Goal: Information Seeking & Learning: Learn about a topic

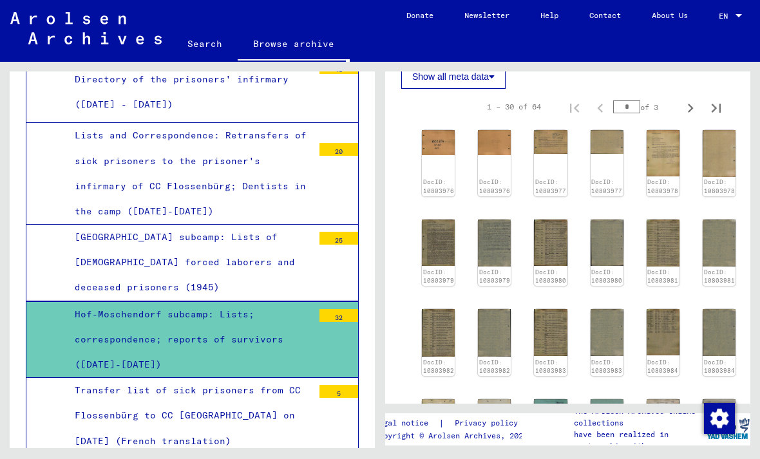
scroll to position [722, 0]
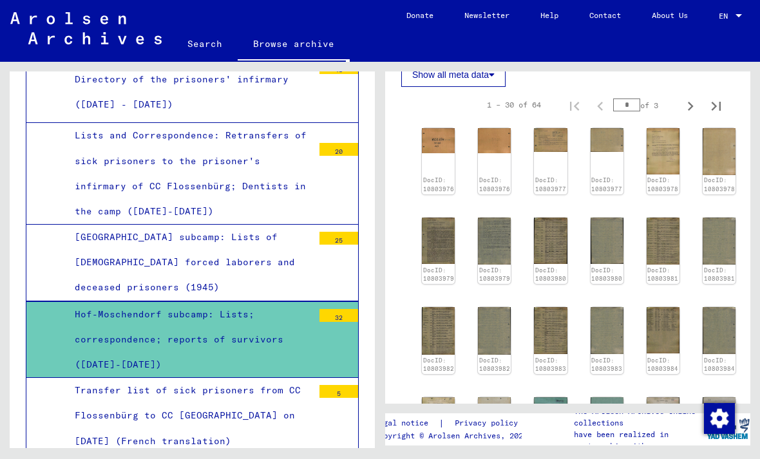
click at [433, 180] on div "DocID: 10803976" at bounding box center [438, 161] width 33 height 66
click at [438, 153] on img at bounding box center [438, 140] width 33 height 25
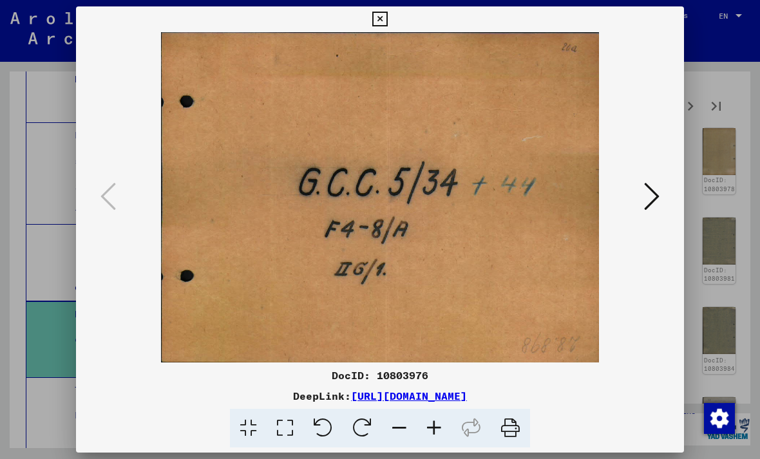
click at [670, 205] on div at bounding box center [380, 197] width 608 height 330
click at [654, 205] on icon at bounding box center [651, 196] width 15 height 31
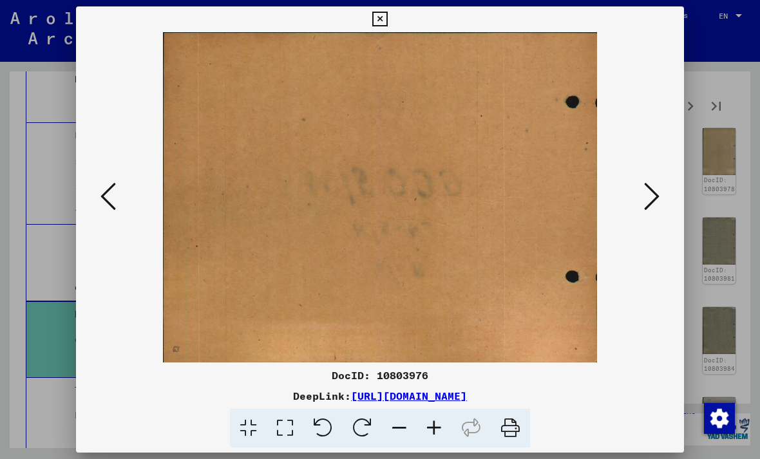
click at [655, 203] on icon at bounding box center [651, 196] width 15 height 31
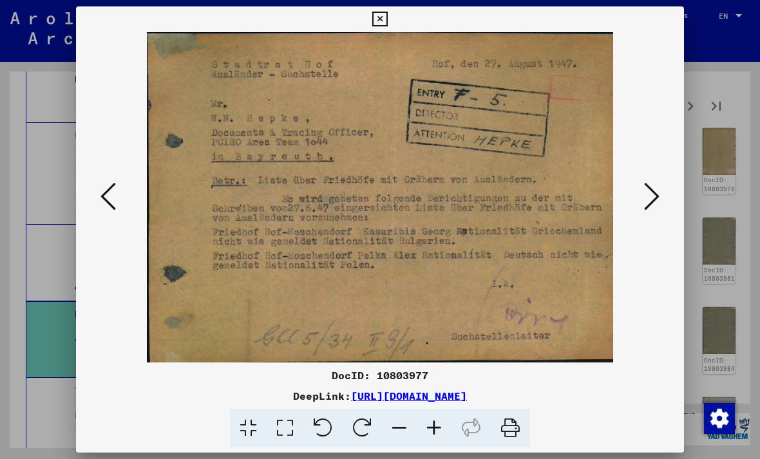
click at [661, 199] on button at bounding box center [651, 197] width 23 height 37
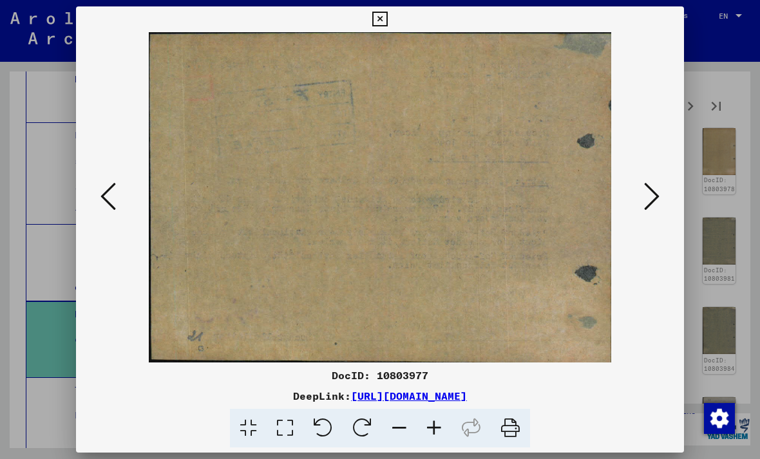
click at [658, 198] on icon at bounding box center [651, 196] width 15 height 31
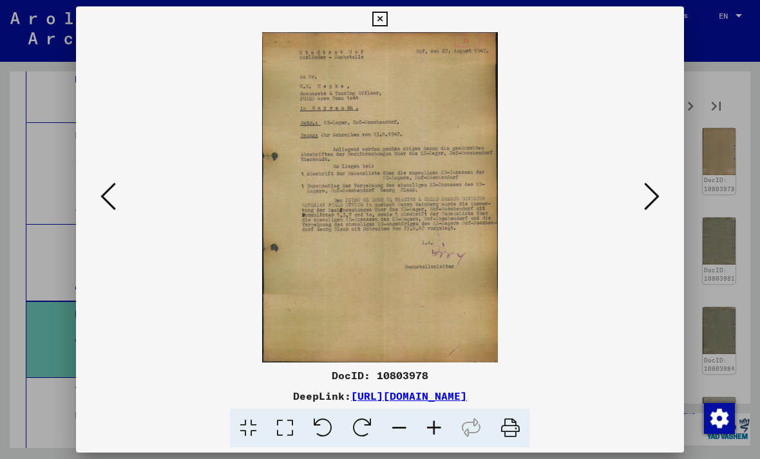
click at [644, 209] on icon at bounding box center [651, 196] width 15 height 31
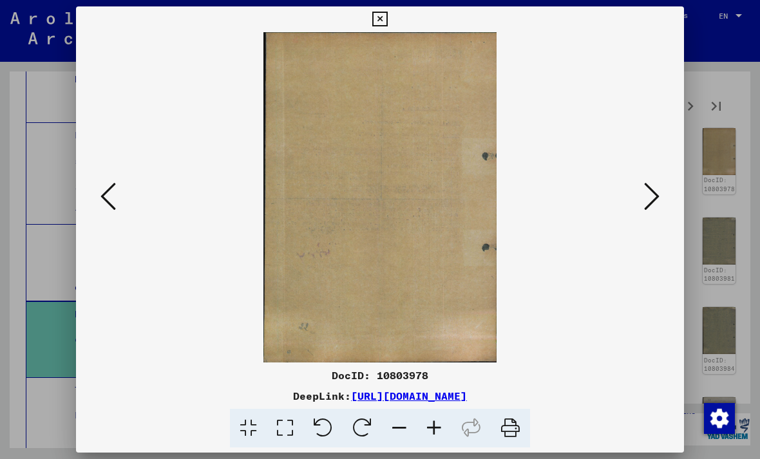
click at [655, 216] on button at bounding box center [651, 197] width 23 height 37
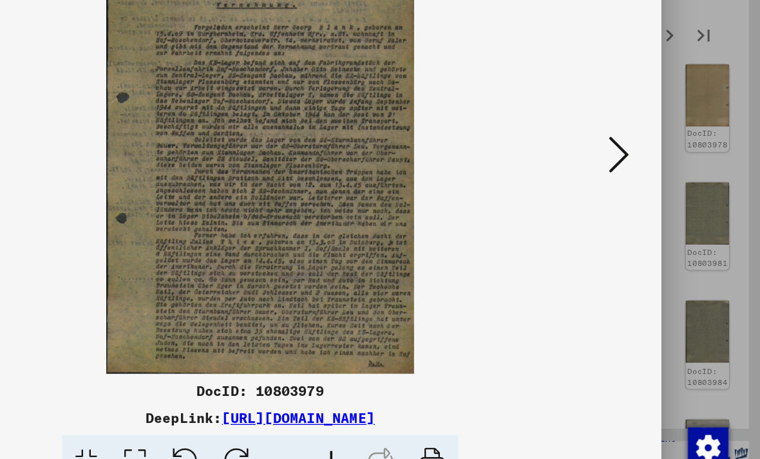
click at [644, 181] on icon at bounding box center [651, 196] width 15 height 31
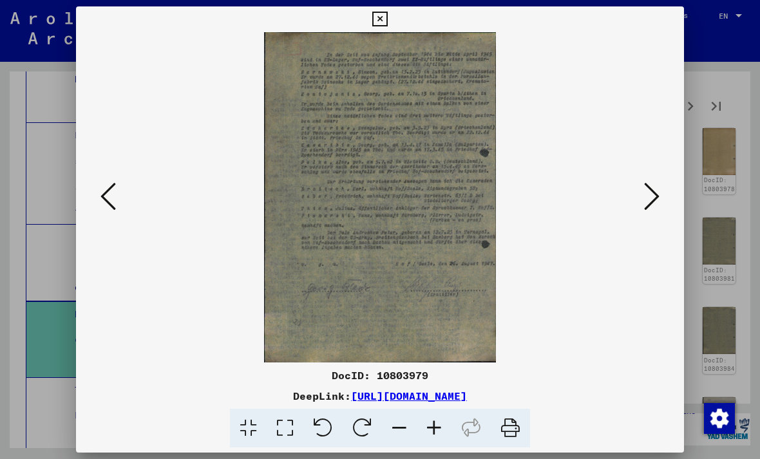
click at [661, 198] on button at bounding box center [651, 197] width 23 height 37
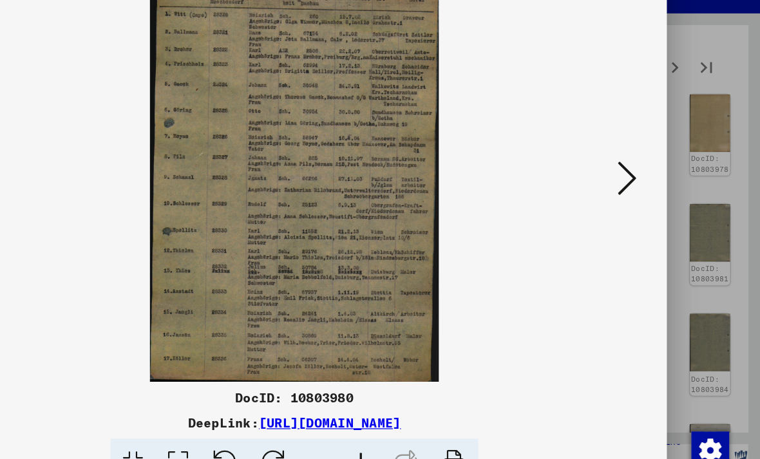
click at [644, 181] on icon at bounding box center [651, 196] width 15 height 31
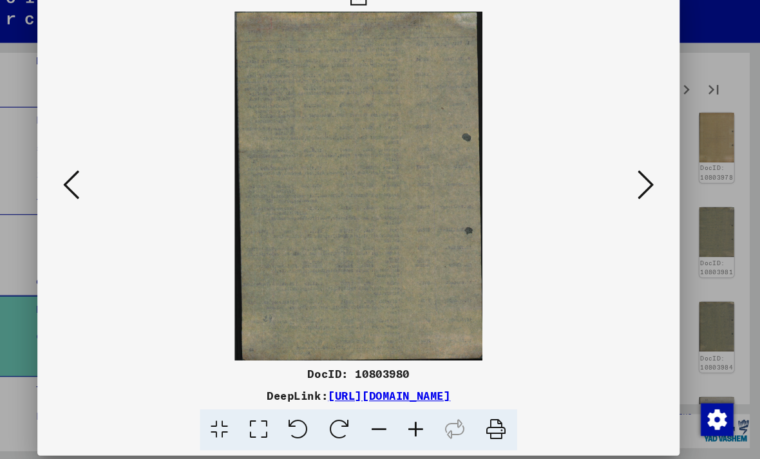
click at [644, 181] on icon at bounding box center [651, 196] width 15 height 31
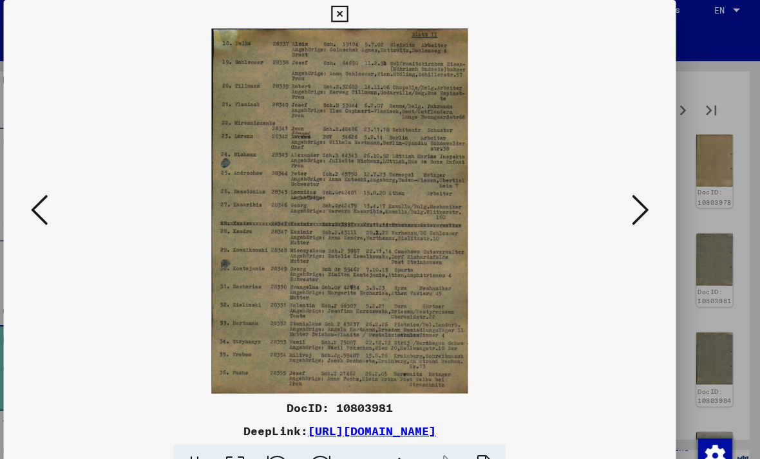
click at [640, 194] on button at bounding box center [651, 197] width 23 height 37
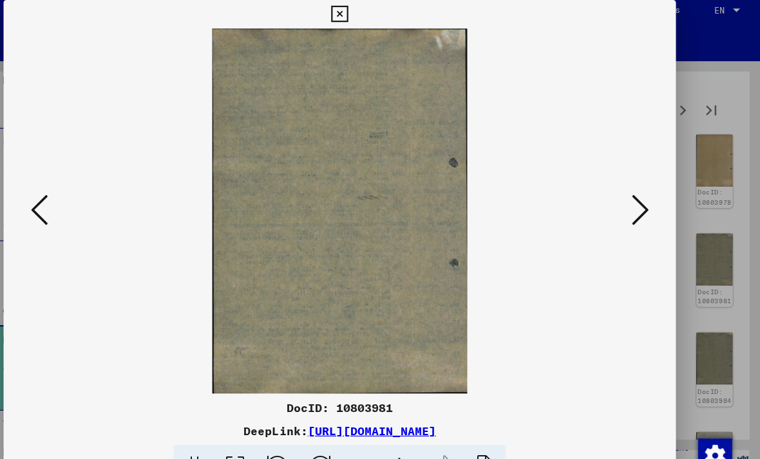
click at [644, 188] on icon at bounding box center [651, 196] width 15 height 31
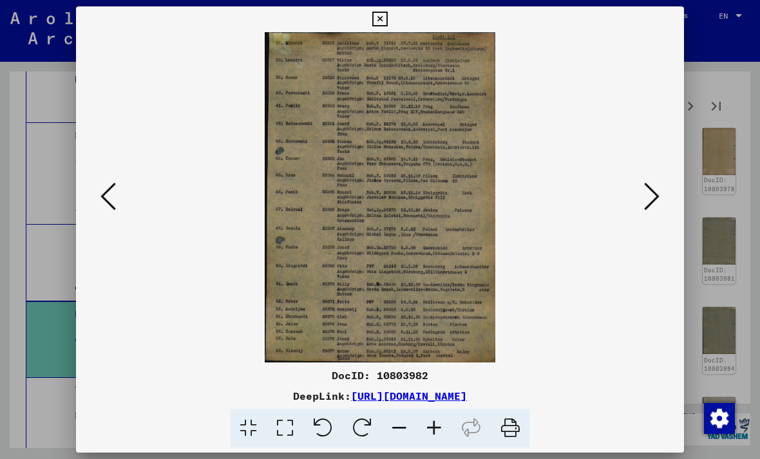
click at [648, 185] on icon at bounding box center [651, 196] width 15 height 31
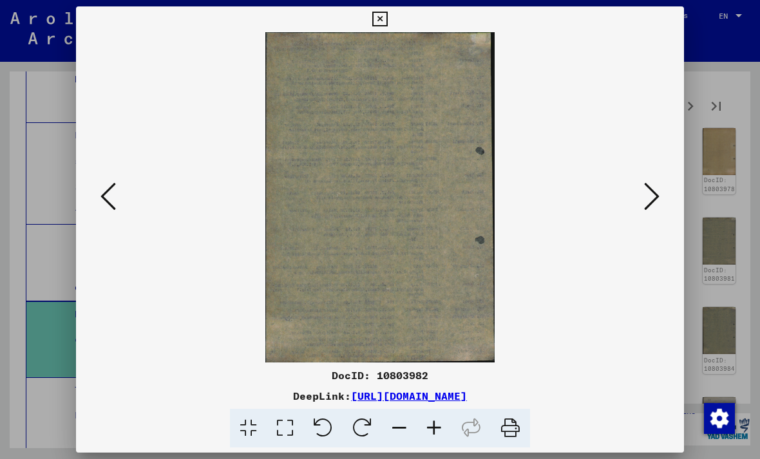
click at [652, 205] on icon at bounding box center [651, 196] width 15 height 31
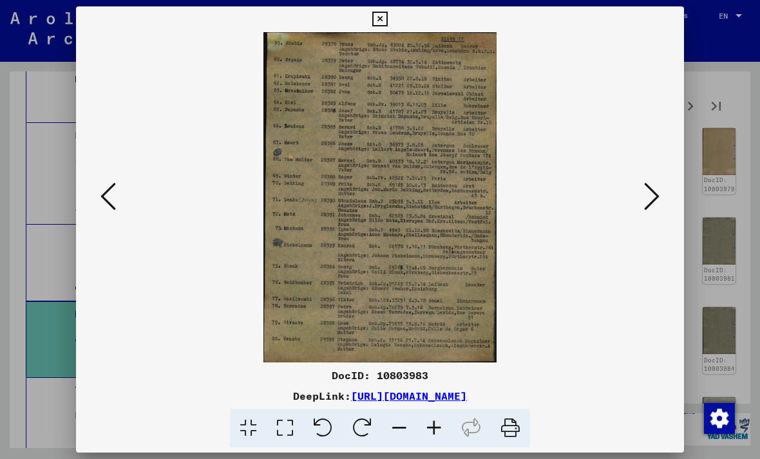
click at [657, 195] on icon at bounding box center [651, 196] width 15 height 31
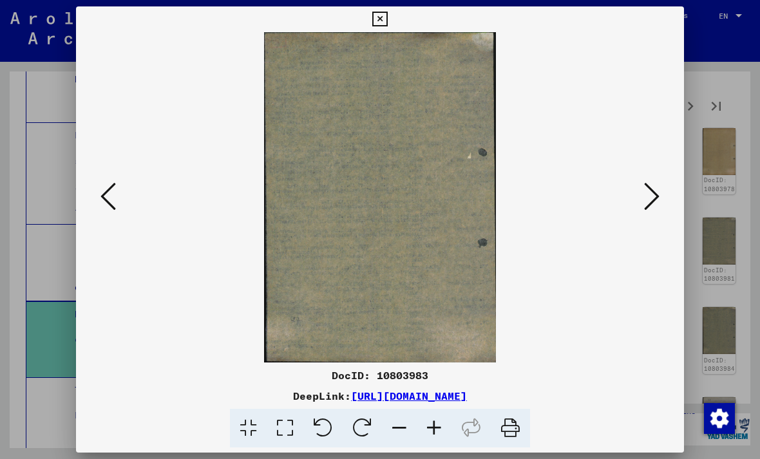
click at [650, 192] on icon at bounding box center [651, 196] width 15 height 31
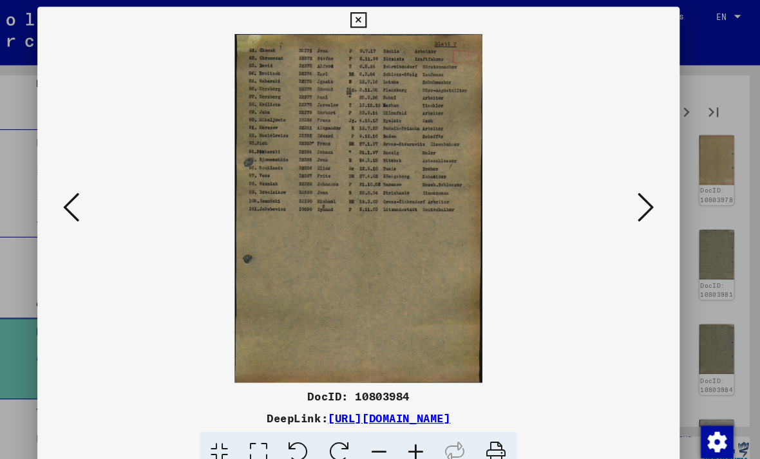
click at [644, 198] on icon at bounding box center [651, 196] width 15 height 31
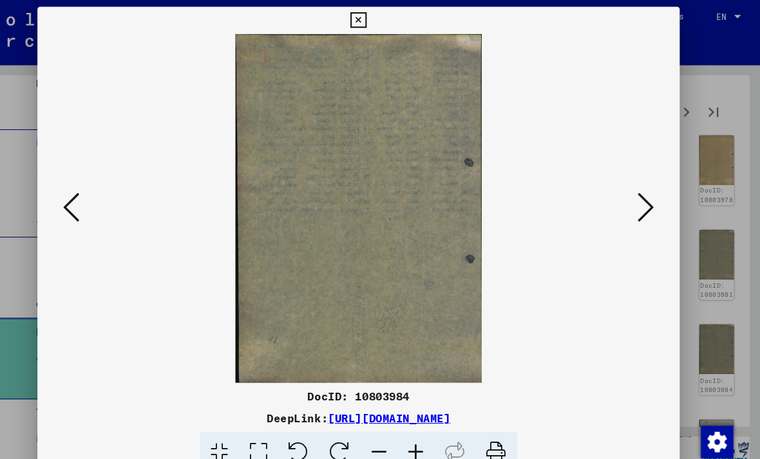
click at [644, 196] on icon at bounding box center [651, 196] width 15 height 31
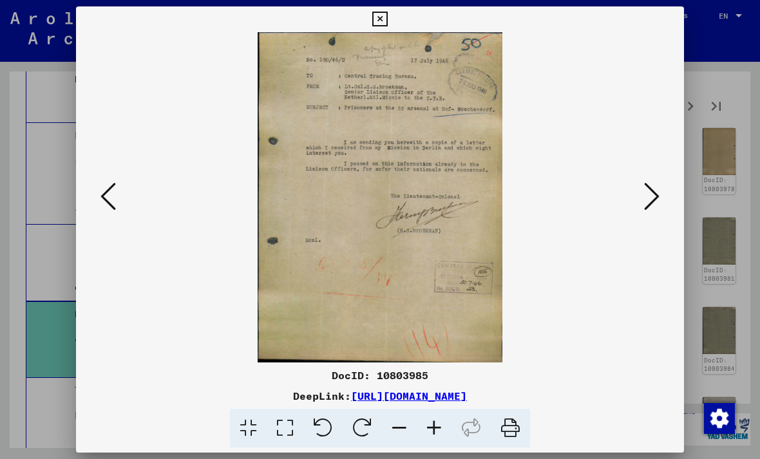
click at [661, 212] on button at bounding box center [651, 197] width 23 height 37
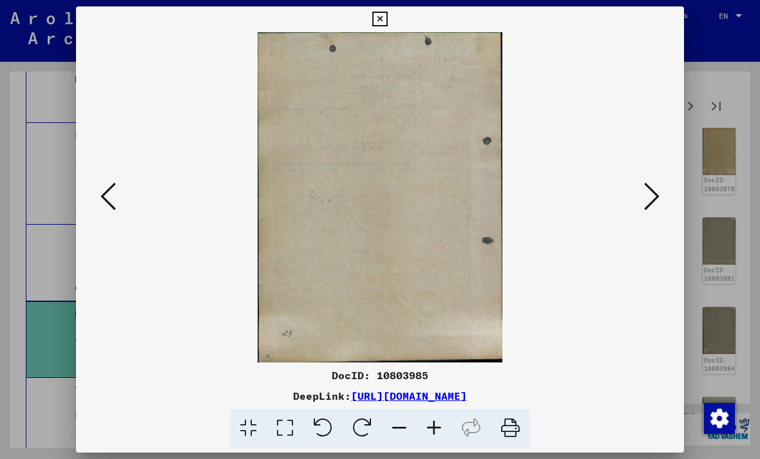
click at [670, 211] on div at bounding box center [380, 197] width 608 height 330
click at [652, 207] on icon at bounding box center [651, 196] width 15 height 31
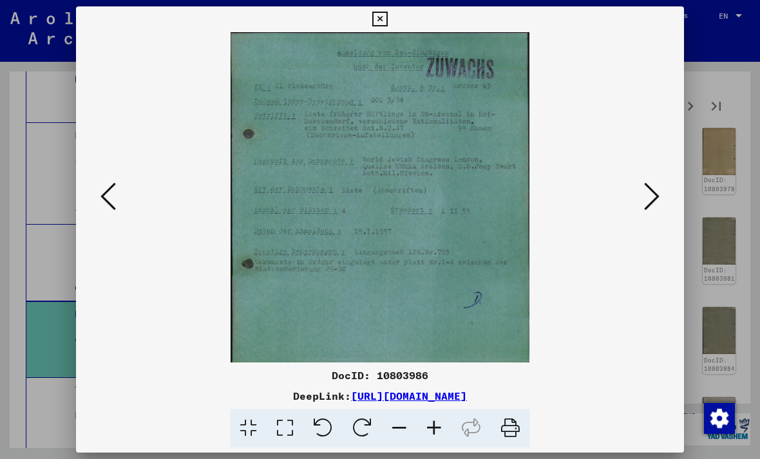
click at [644, 200] on icon at bounding box center [651, 196] width 15 height 31
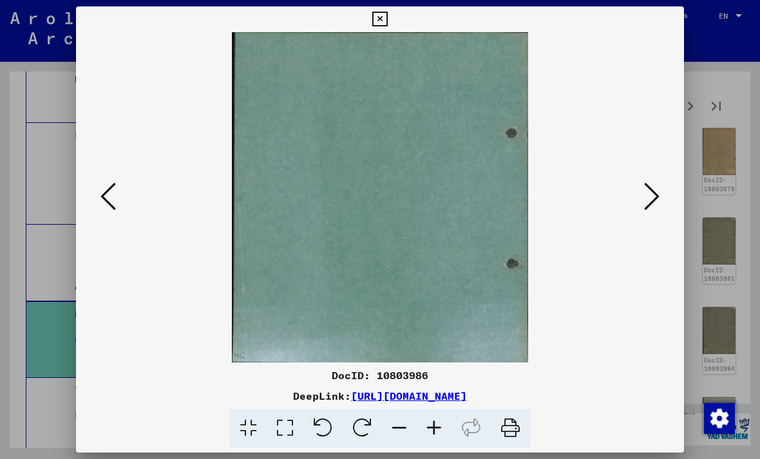
click at [655, 192] on icon at bounding box center [651, 196] width 15 height 31
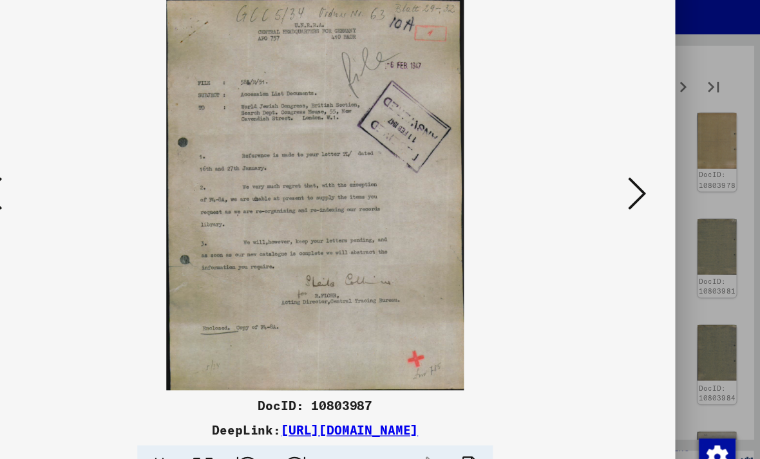
click at [644, 181] on icon at bounding box center [651, 196] width 15 height 31
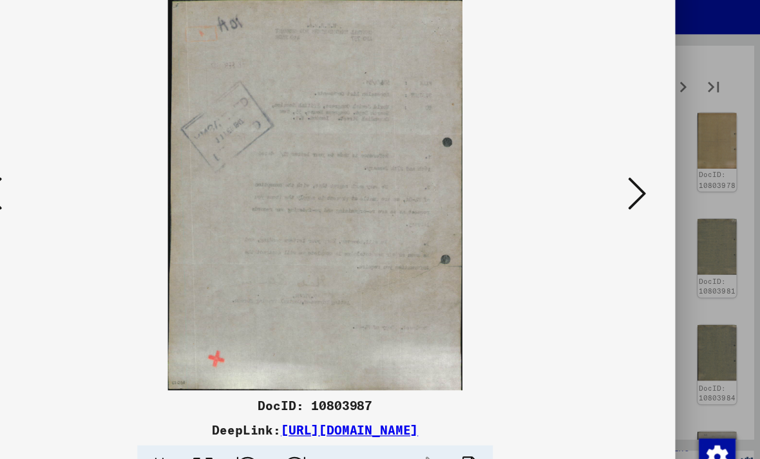
click at [640, 179] on button at bounding box center [651, 197] width 23 height 37
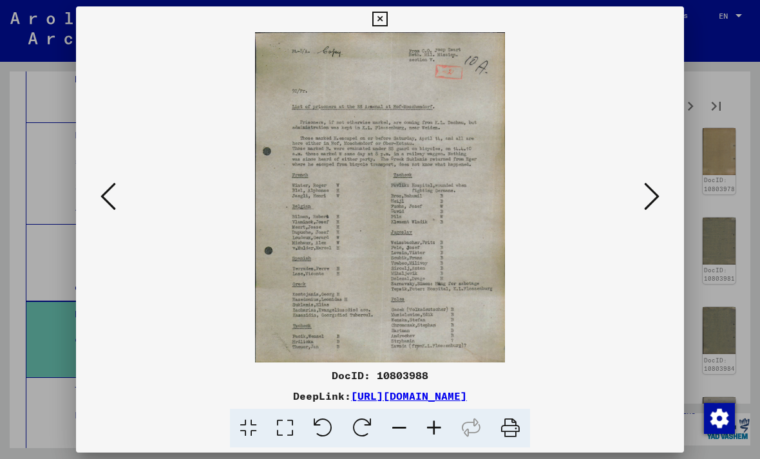
click at [651, 202] on icon at bounding box center [651, 196] width 15 height 31
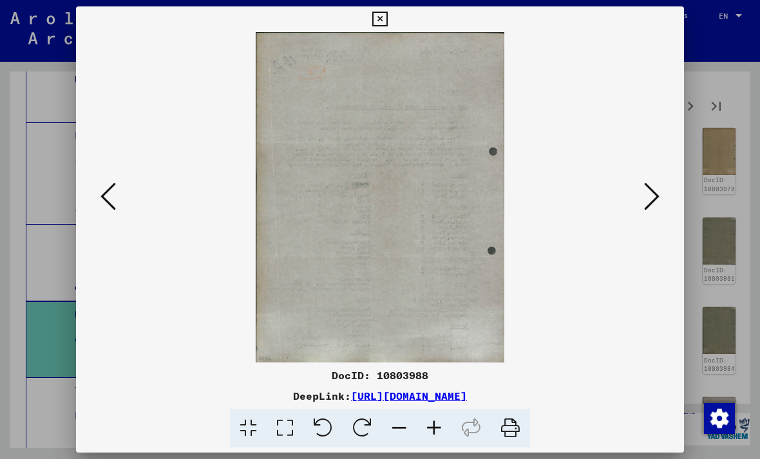
click at [656, 194] on icon at bounding box center [651, 196] width 15 height 31
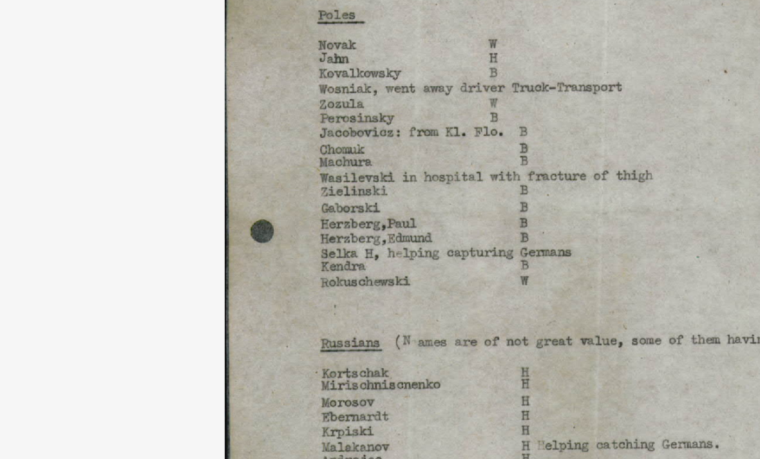
click at [120, 61] on img at bounding box center [380, 197] width 520 height 330
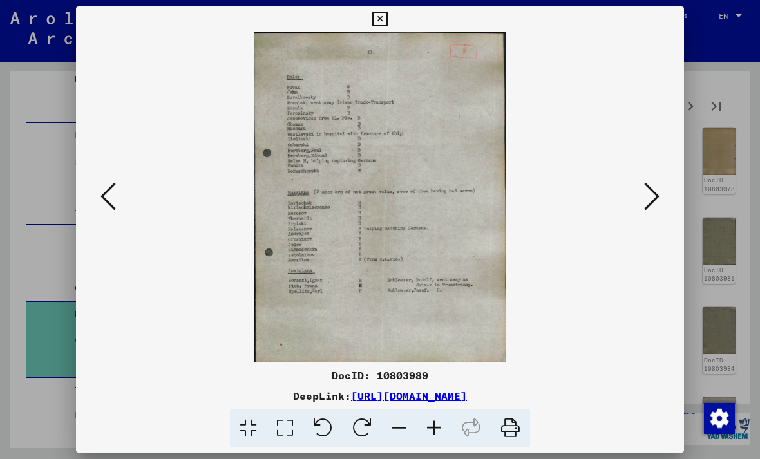
click at [658, 202] on icon at bounding box center [651, 196] width 15 height 31
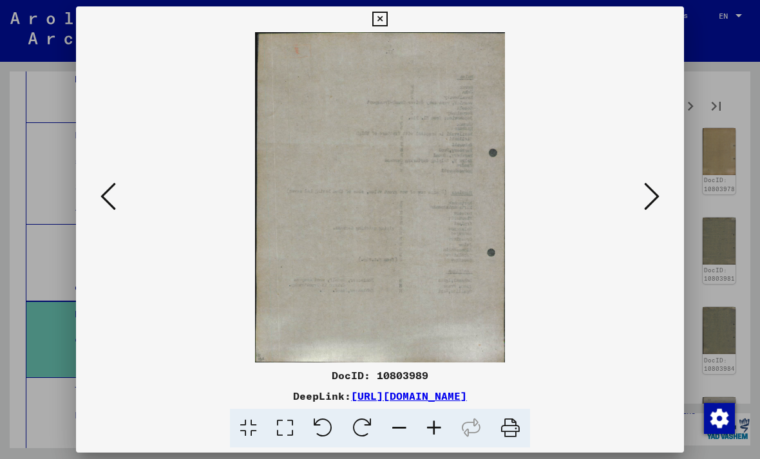
click at [651, 191] on icon at bounding box center [651, 196] width 15 height 31
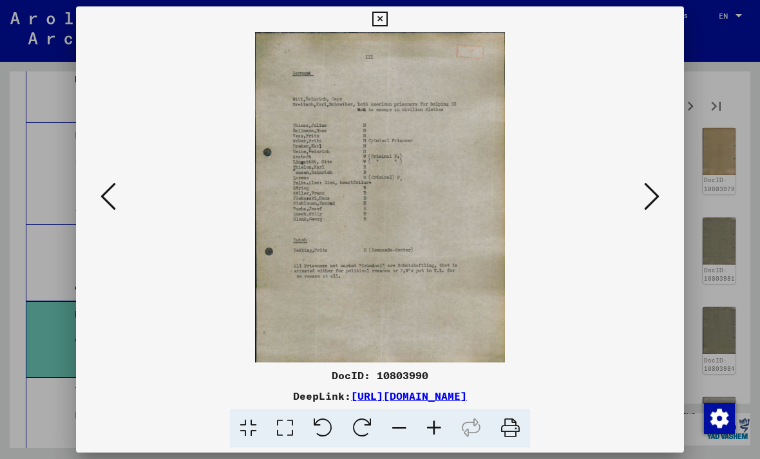
click at [649, 200] on icon at bounding box center [651, 196] width 15 height 31
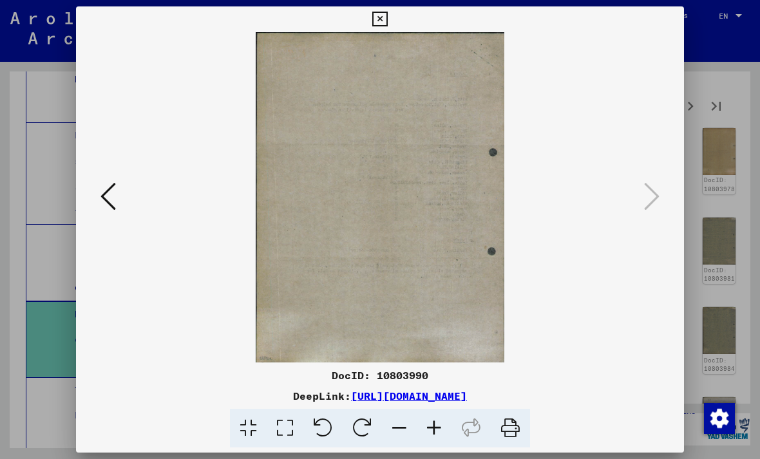
click at [387, 17] on icon at bounding box center [379, 19] width 15 height 15
